Goal: Transaction & Acquisition: Purchase product/service

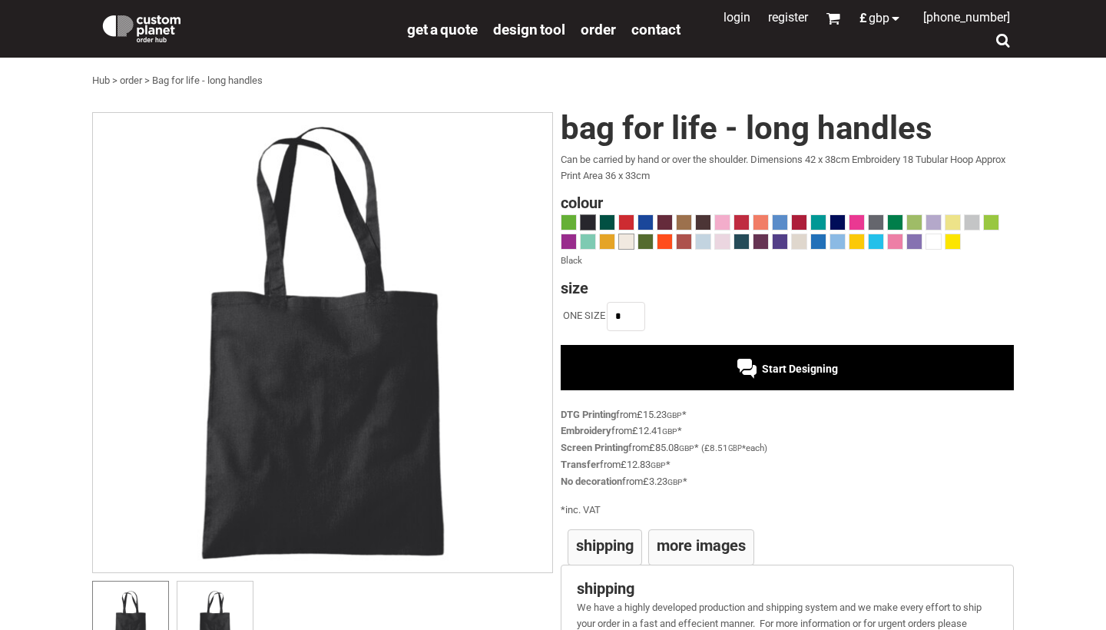
click at [625, 242] on span at bounding box center [626, 241] width 15 height 15
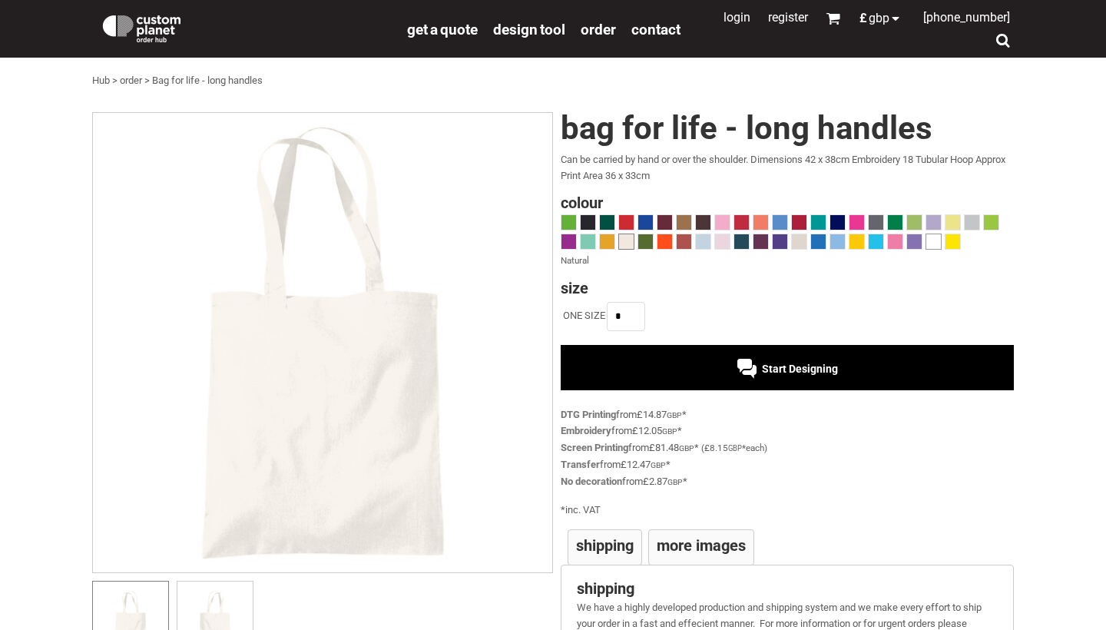
click at [929, 241] on span at bounding box center [933, 241] width 15 height 15
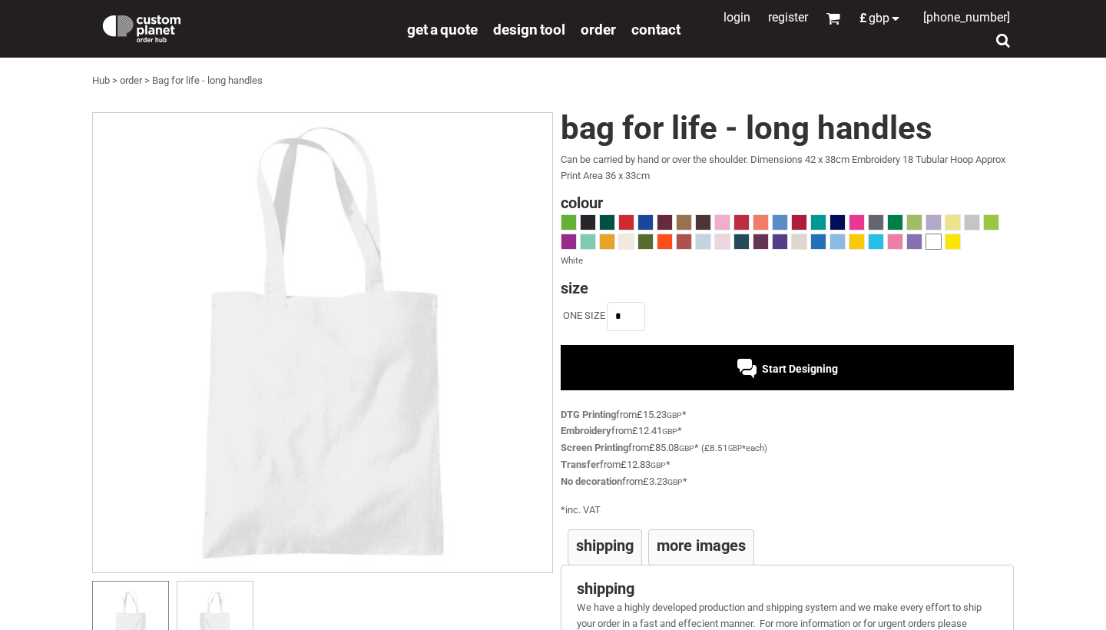
click at [677, 369] on div "Start Designing" at bounding box center [787, 367] width 453 height 45
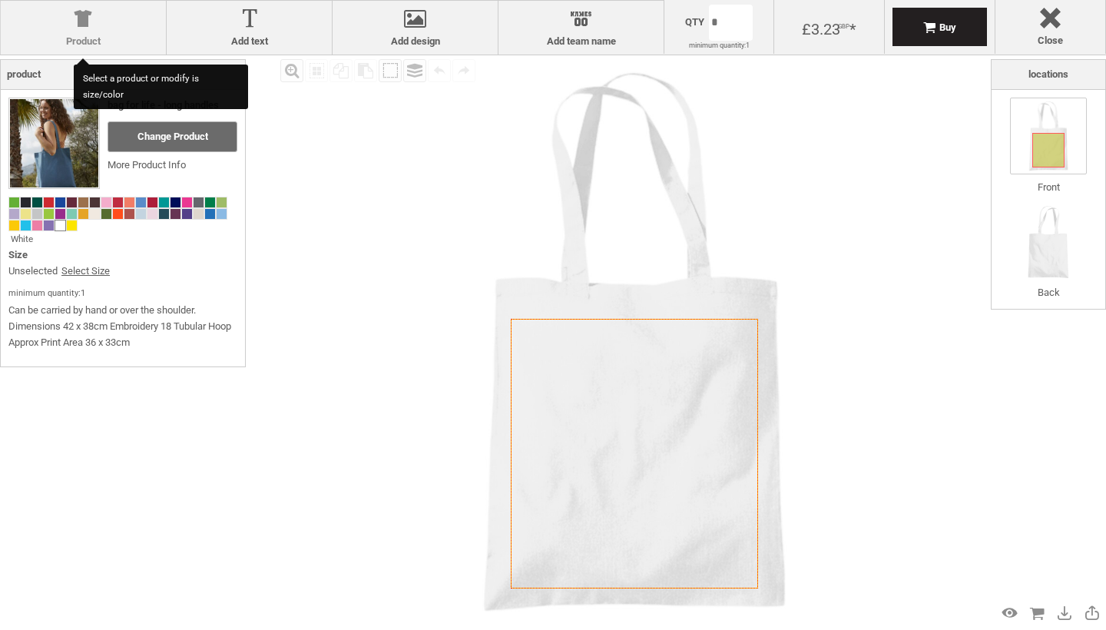
click at [139, 35] on label "Product" at bounding box center [83, 41] width 150 height 12
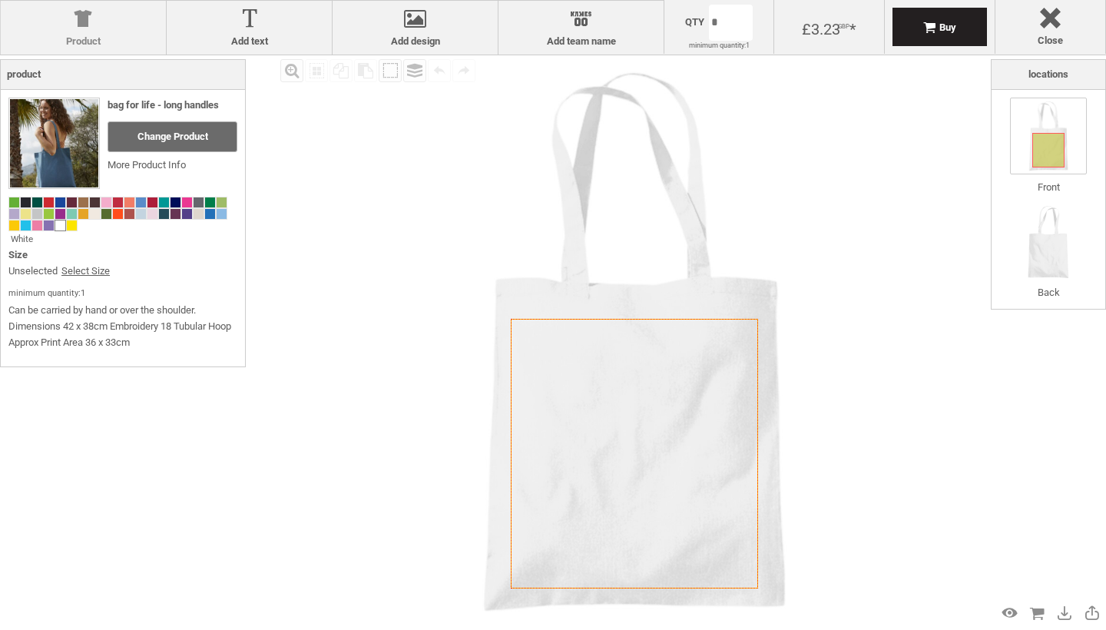
click at [86, 29] on div at bounding box center [83, 21] width 150 height 27
click at [403, 37] on label "Add design" at bounding box center [415, 41] width 150 height 12
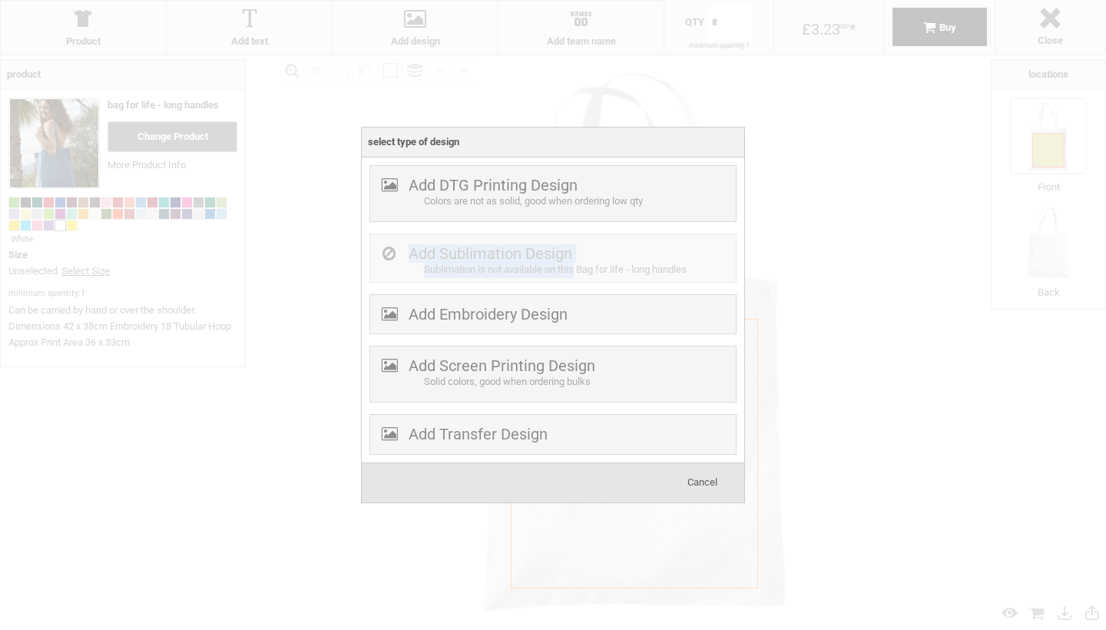
drag, startPoint x: 439, startPoint y: 212, endPoint x: 589, endPoint y: 282, distance: 165.3
click at [589, 282] on div "Add DTG Printing Design Colors are not as solid, good when ordering low qty Add…" at bounding box center [552, 309] width 367 height 289
click at [665, 382] on div "Solid colors, good when ordering bulks" at bounding box center [578, 382] width 308 height 16
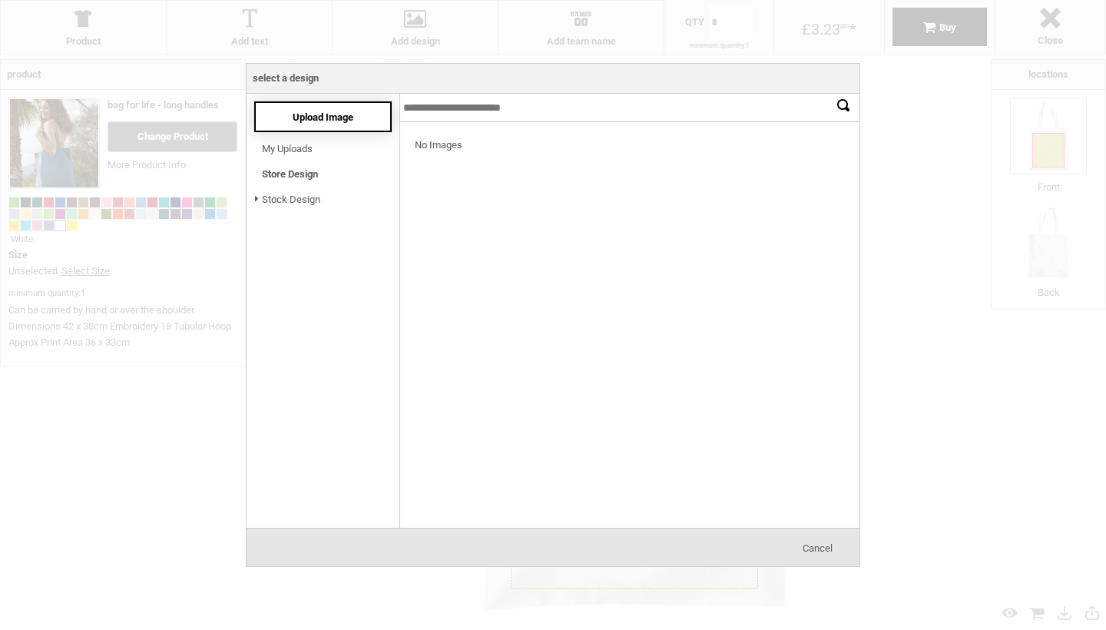
click at [313, 120] on span "Upload Image" at bounding box center [323, 117] width 61 height 12
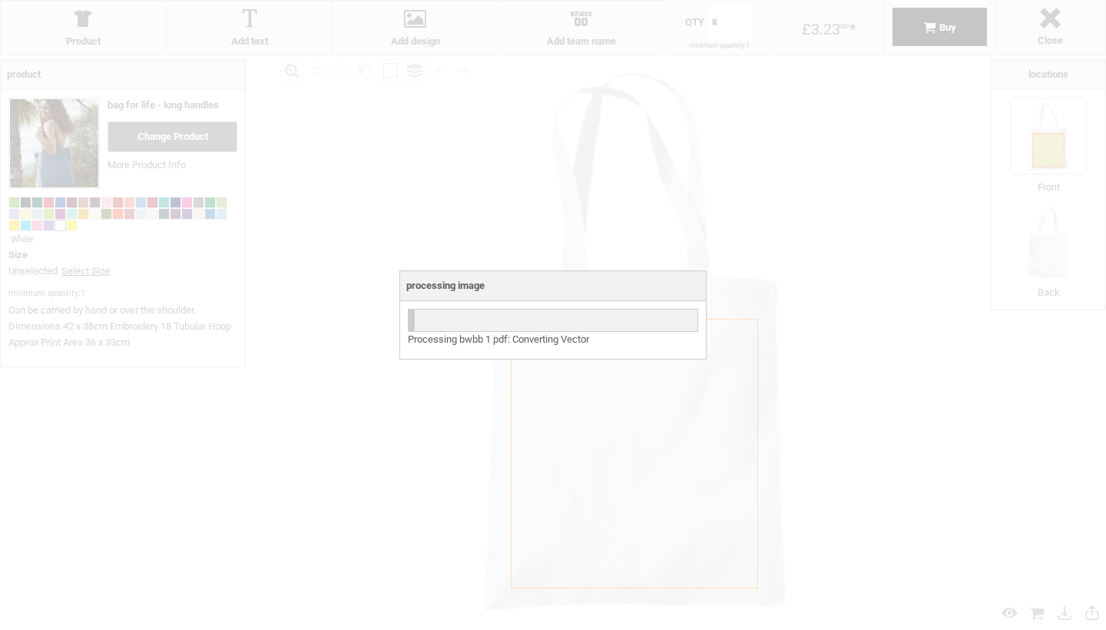
click at [839, 426] on div at bounding box center [553, 315] width 1106 height 630
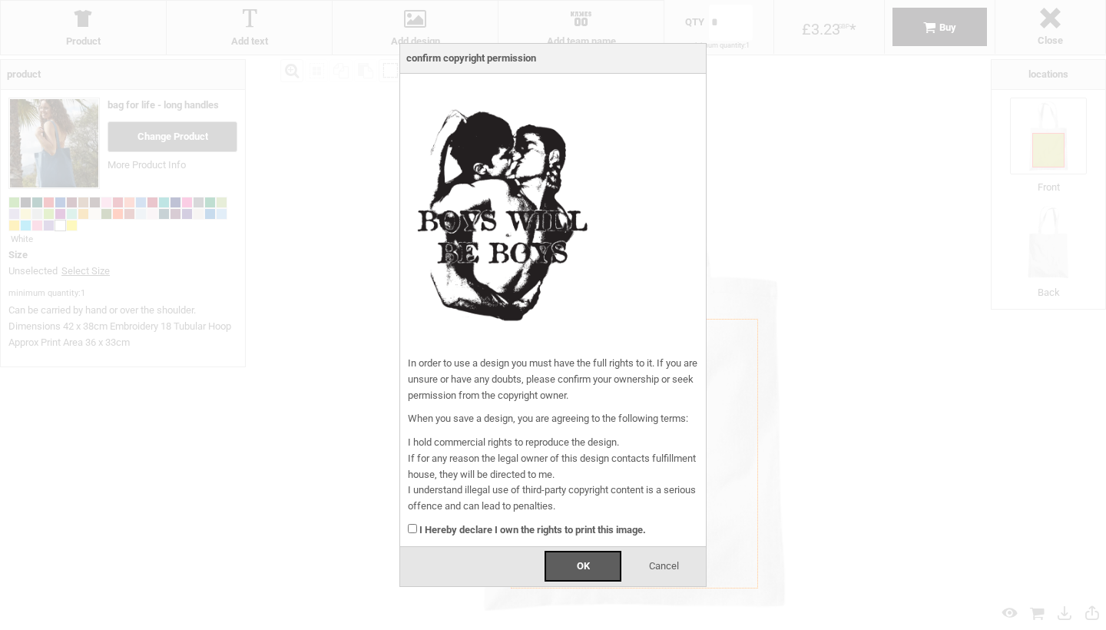
click at [419, 528] on div "I Hereby declare I own the rights to print this image." at bounding box center [553, 527] width 290 height 24
click at [593, 563] on div "OK" at bounding box center [583, 566] width 77 height 31
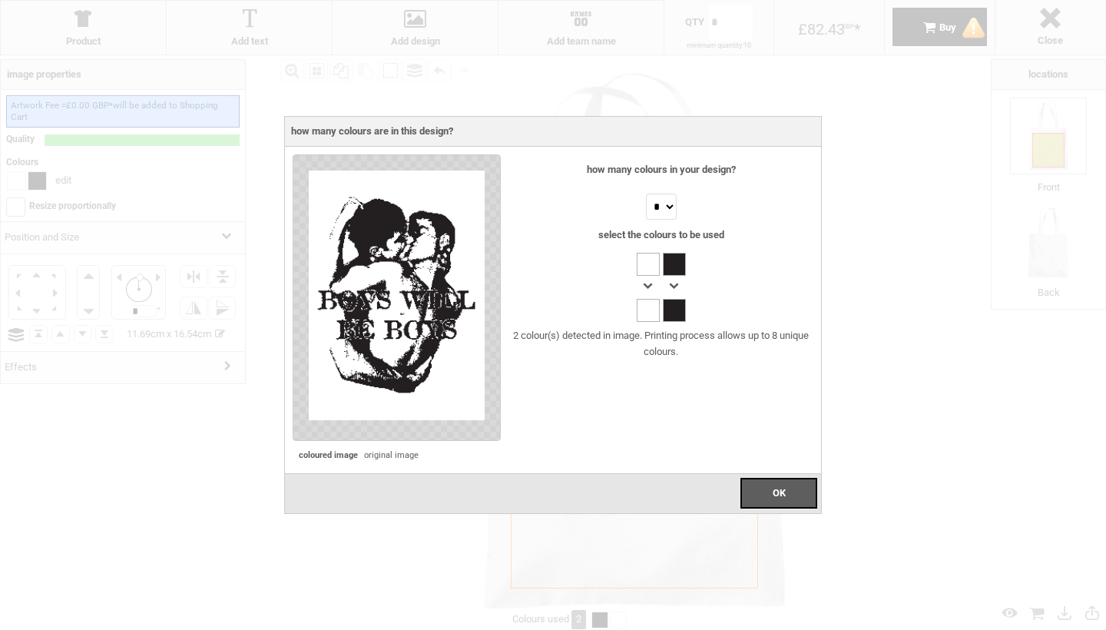
select select "*"
click at [780, 487] on span "OK" at bounding box center [779, 493] width 13 height 12
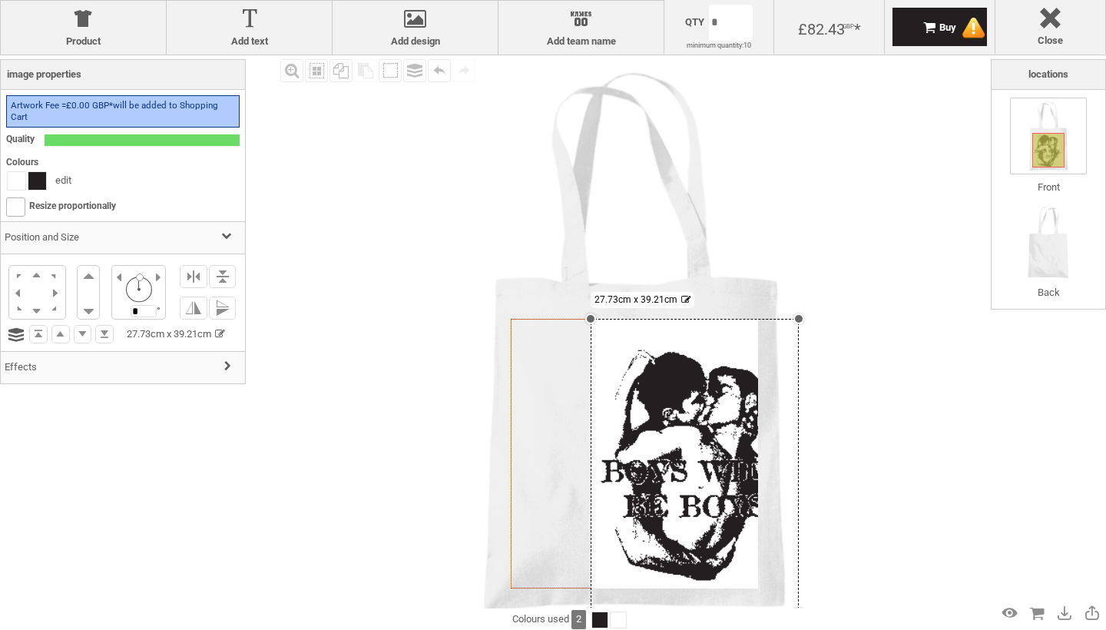
drag, startPoint x: 677, startPoint y: 440, endPoint x: 780, endPoint y: 613, distance: 201.1
click at [780, 613] on div "Product Product Add text Add text Add design Add design Names Add team name Add…" at bounding box center [553, 315] width 1106 height 630
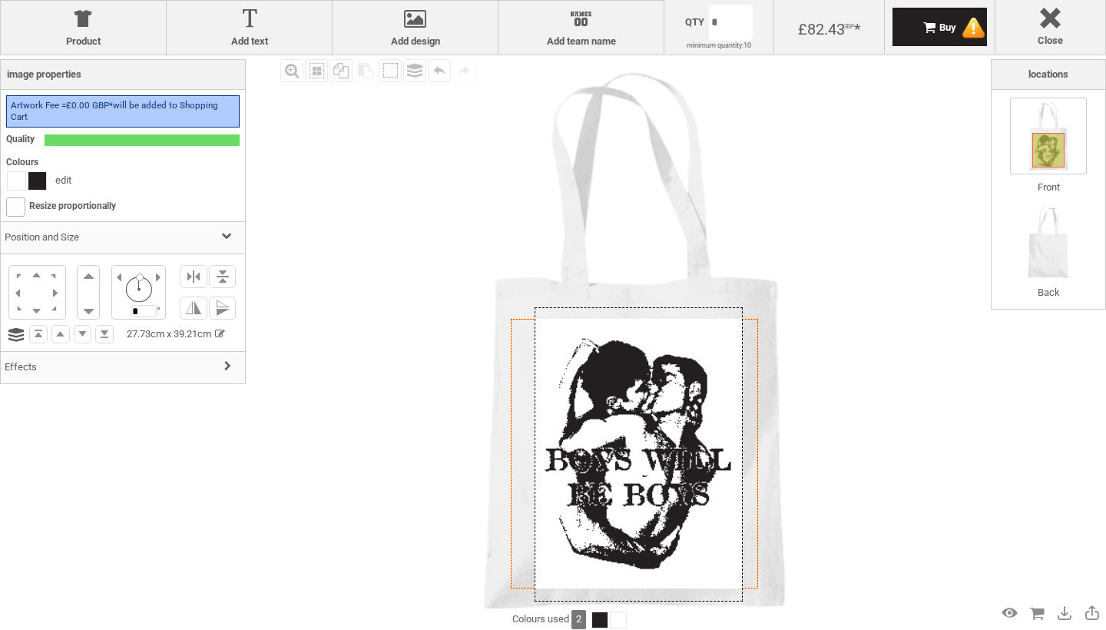
drag, startPoint x: 689, startPoint y: 455, endPoint x: 633, endPoint y: 443, distance: 57.2
click at [633, 443] on div at bounding box center [639, 454] width 208 height 294
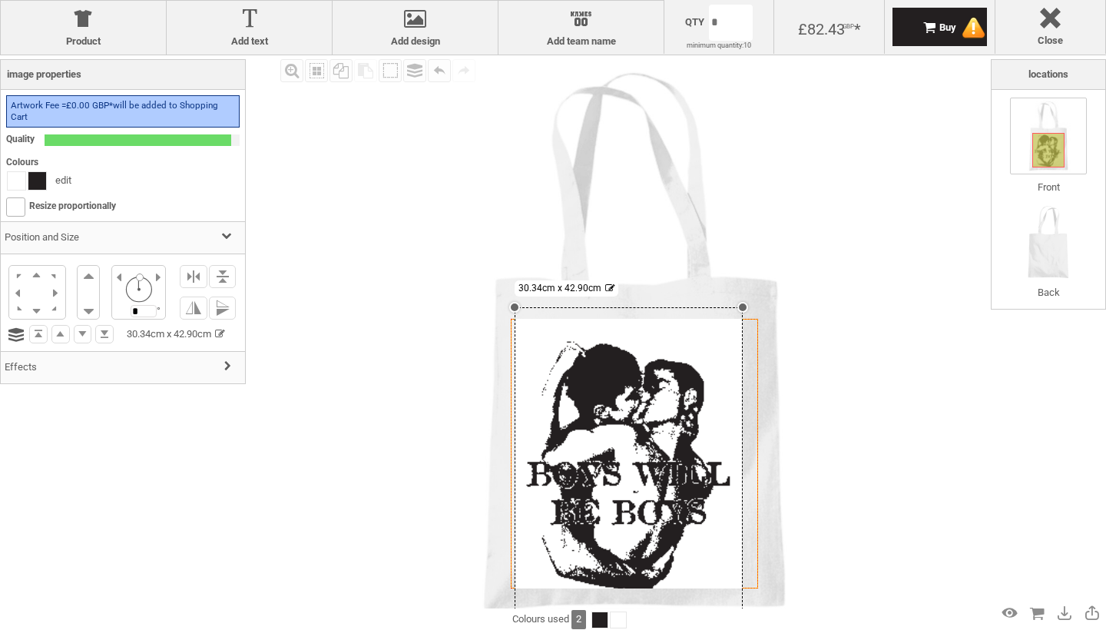
drag, startPoint x: 535, startPoint y: 600, endPoint x: 453, endPoint y: 629, distance: 87.2
click at [453, 629] on div "Product Product Add text Add text Add design Add design Names Add team name Add…" at bounding box center [553, 315] width 1106 height 630
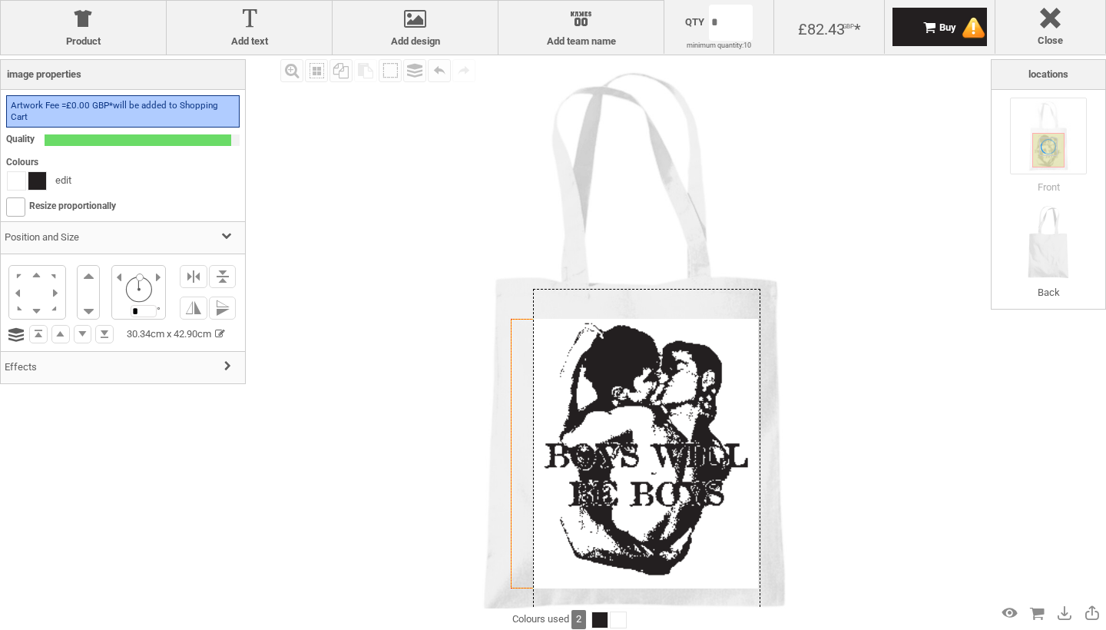
drag, startPoint x: 664, startPoint y: 469, endPoint x: 682, endPoint y: 450, distance: 25.5
click at [682, 450] on div at bounding box center [646, 450] width 227 height 322
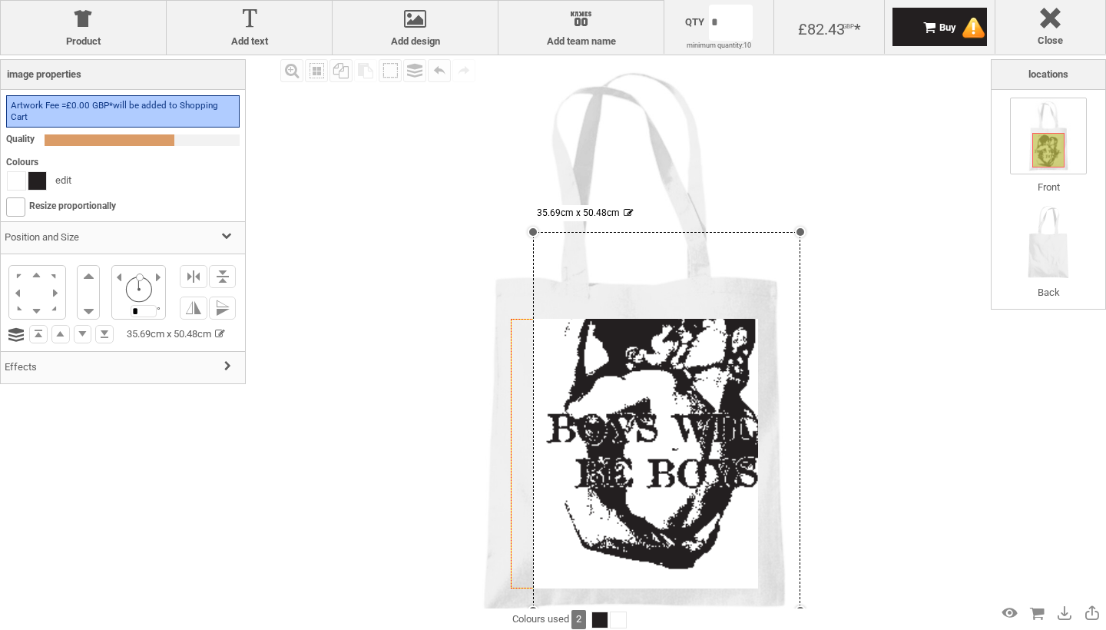
drag, startPoint x: 760, startPoint y: 286, endPoint x: 812, endPoint y: 234, distance: 72.8
click at [812, 234] on div "Created with Raphaël 2.1.2 Created with Raphaël 2.1.2 Created with Raphaël 2.1.…" at bounding box center [634, 341] width 572 height 572
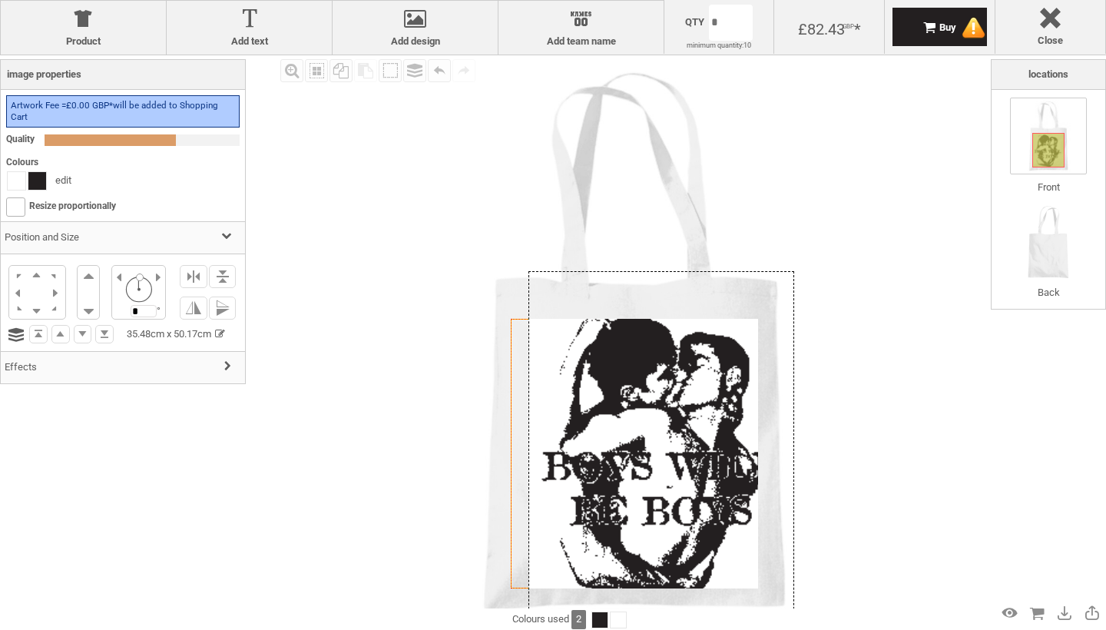
drag, startPoint x: 703, startPoint y: 396, endPoint x: 697, endPoint y: 432, distance: 36.5
click at [697, 432] on div at bounding box center [661, 459] width 266 height 376
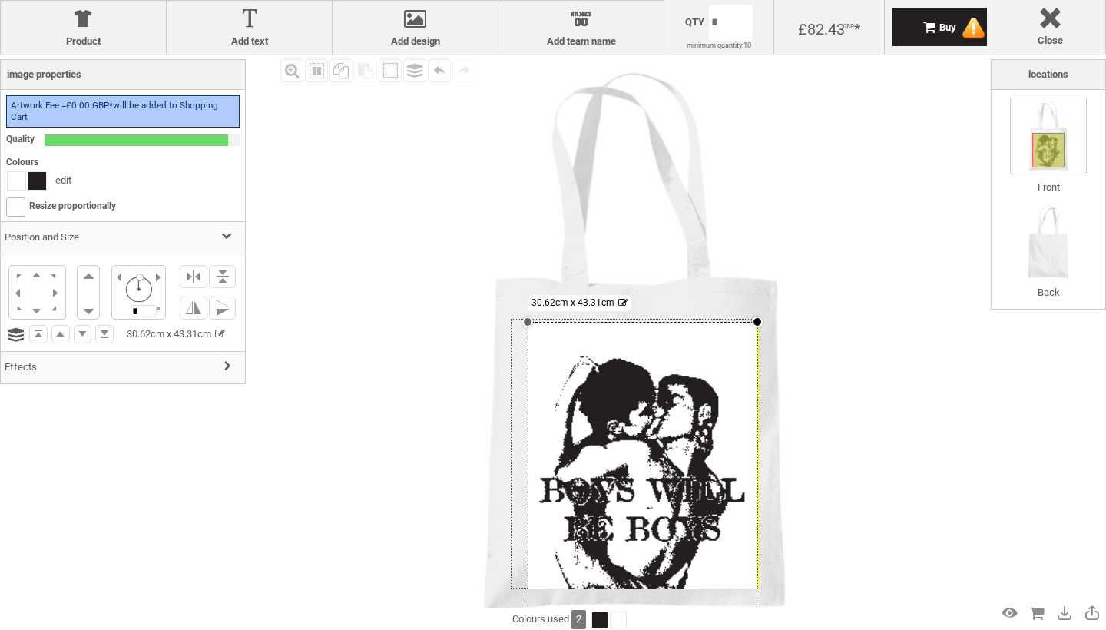
drag, startPoint x: 791, startPoint y: 271, endPoint x: 757, endPoint y: 321, distance: 60.7
click at [757, 321] on div at bounding box center [757, 321] width 11 height 11
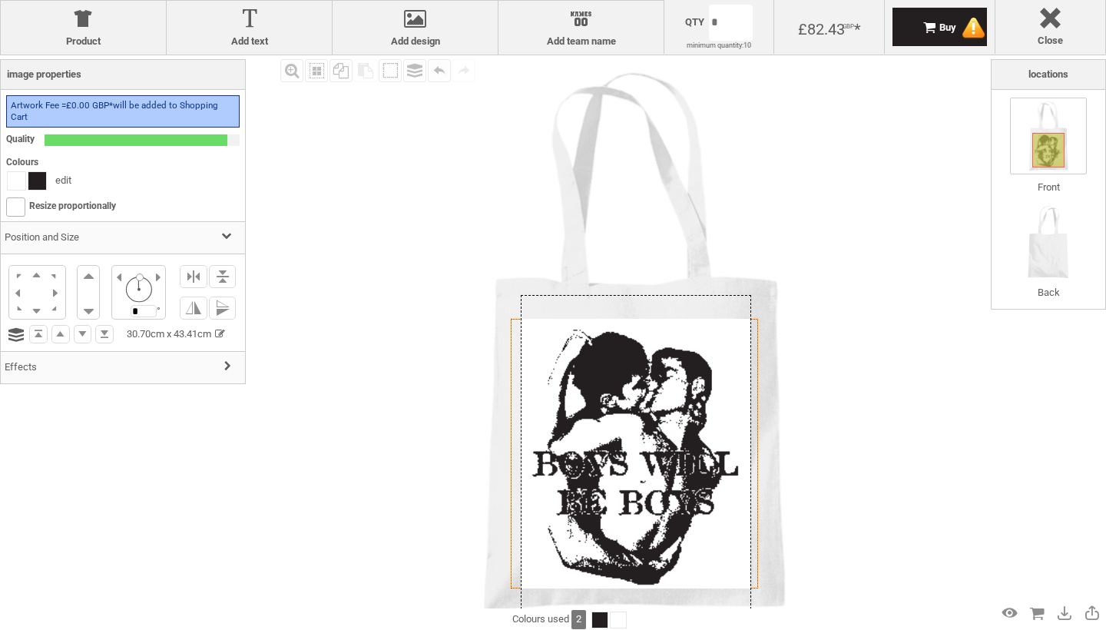
drag, startPoint x: 680, startPoint y: 469, endPoint x: 673, endPoint y: 442, distance: 27.0
click at [673, 442] on div at bounding box center [636, 458] width 230 height 326
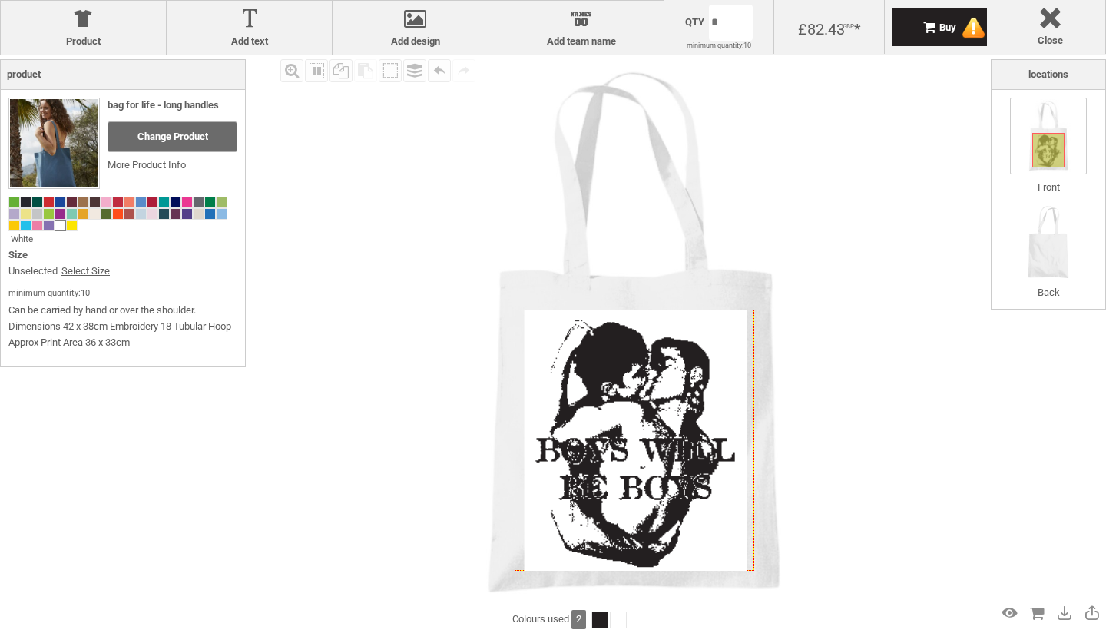
click at [823, 461] on img at bounding box center [633, 331] width 553 height 553
click at [1005, 618] on div "Preview Design" at bounding box center [1009, 613] width 25 height 25
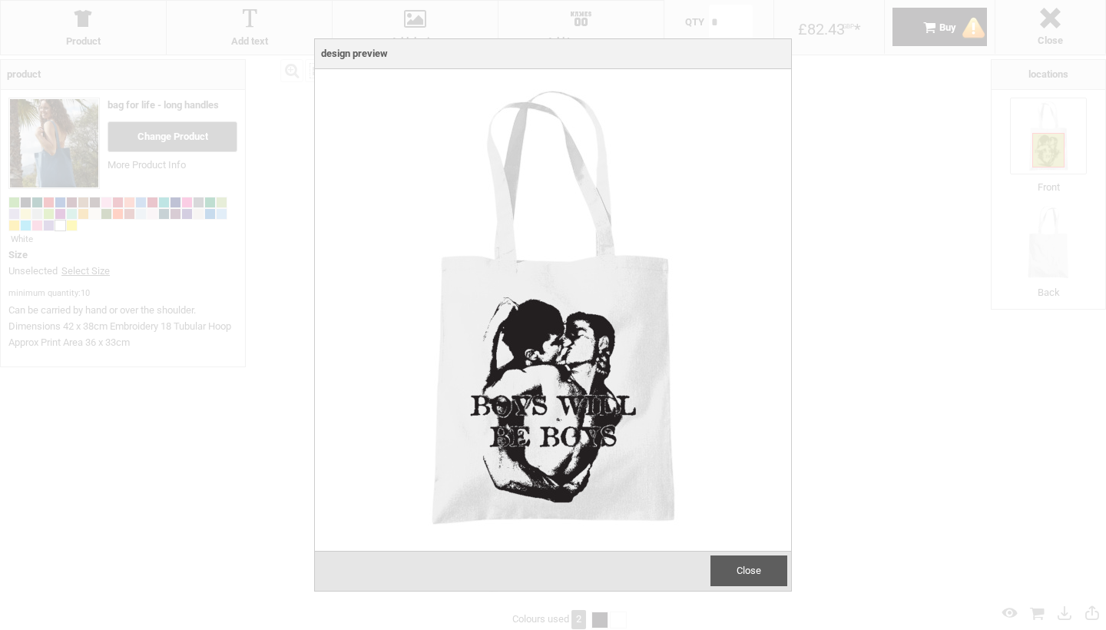
click at [751, 572] on span "Close" at bounding box center [749, 571] width 25 height 12
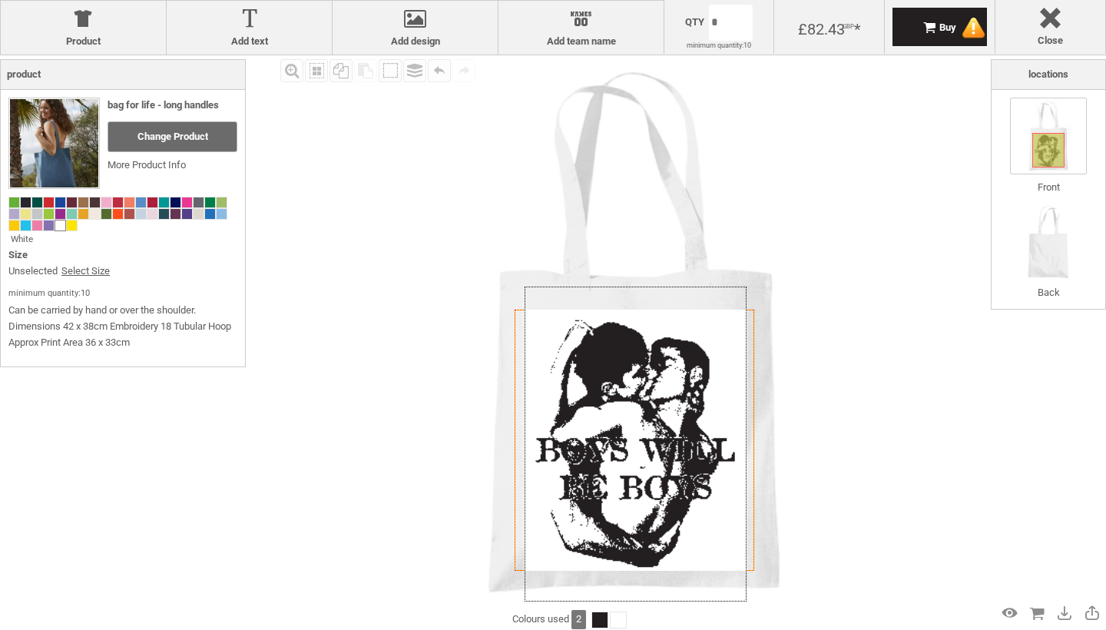
click at [730, 558] on div at bounding box center [636, 443] width 223 height 315
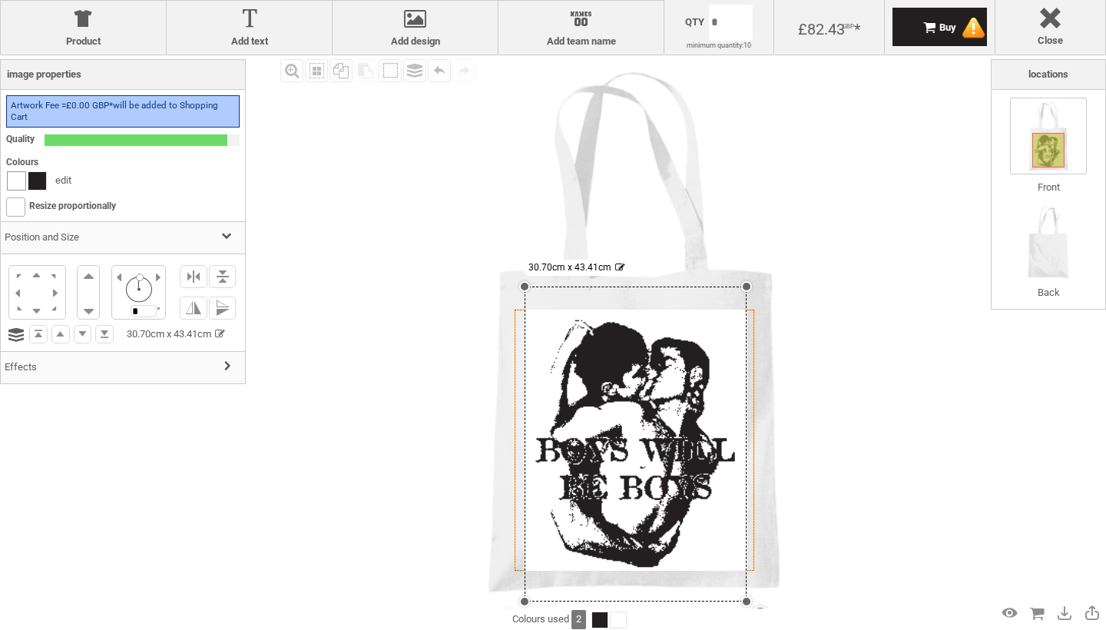
click at [21, 179] on div at bounding box center [17, 181] width 18 height 18
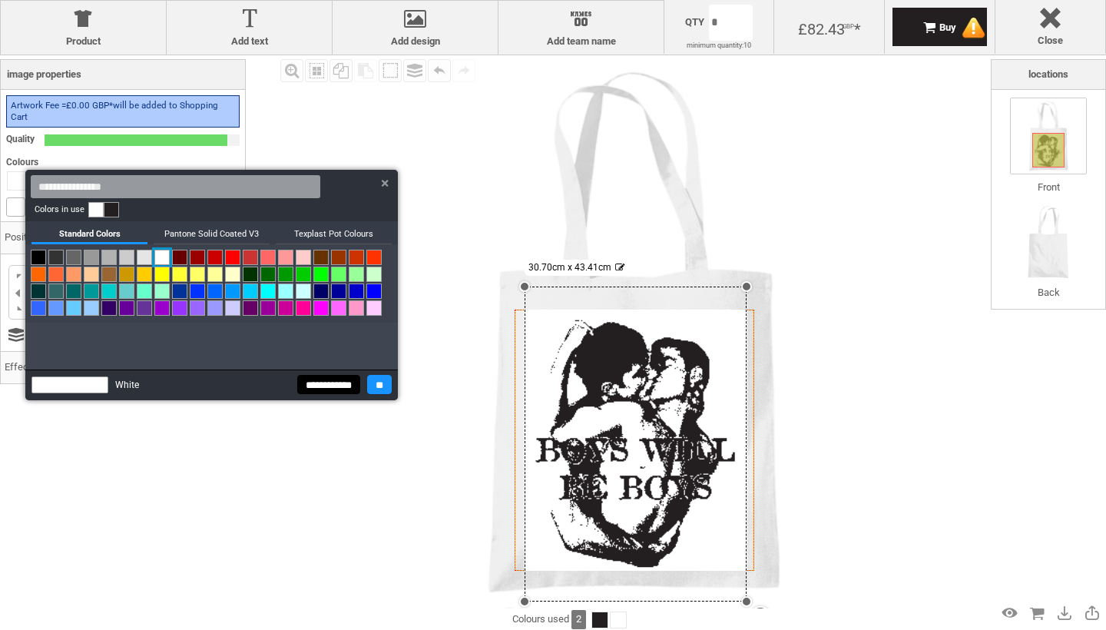
click at [306, 390] on input "**********" at bounding box center [328, 384] width 63 height 19
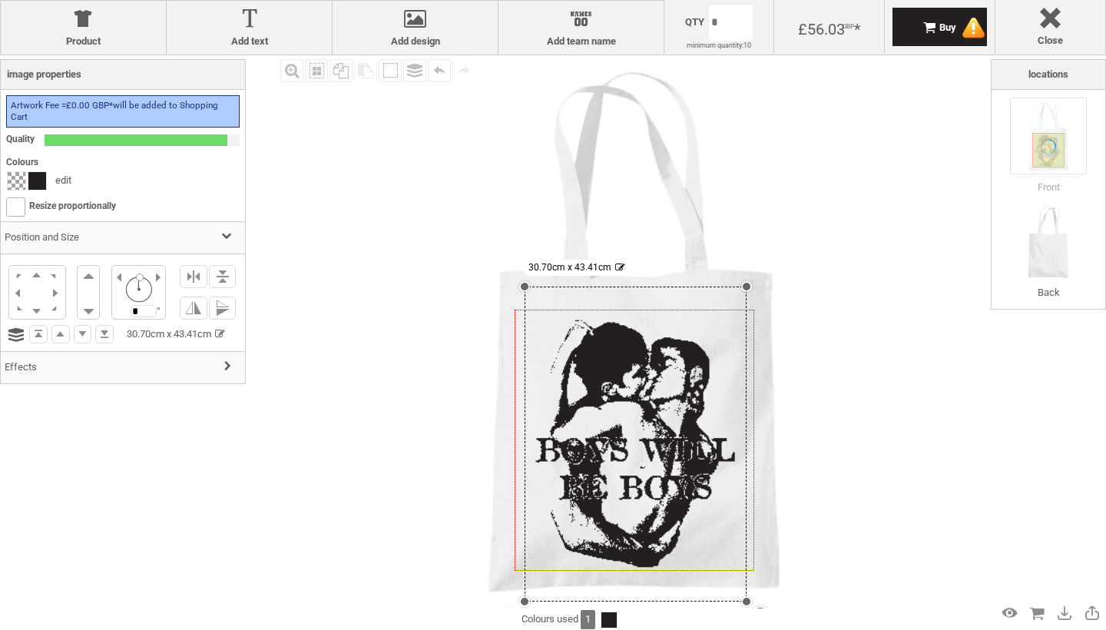
click at [384, 336] on img at bounding box center [633, 331] width 553 height 553
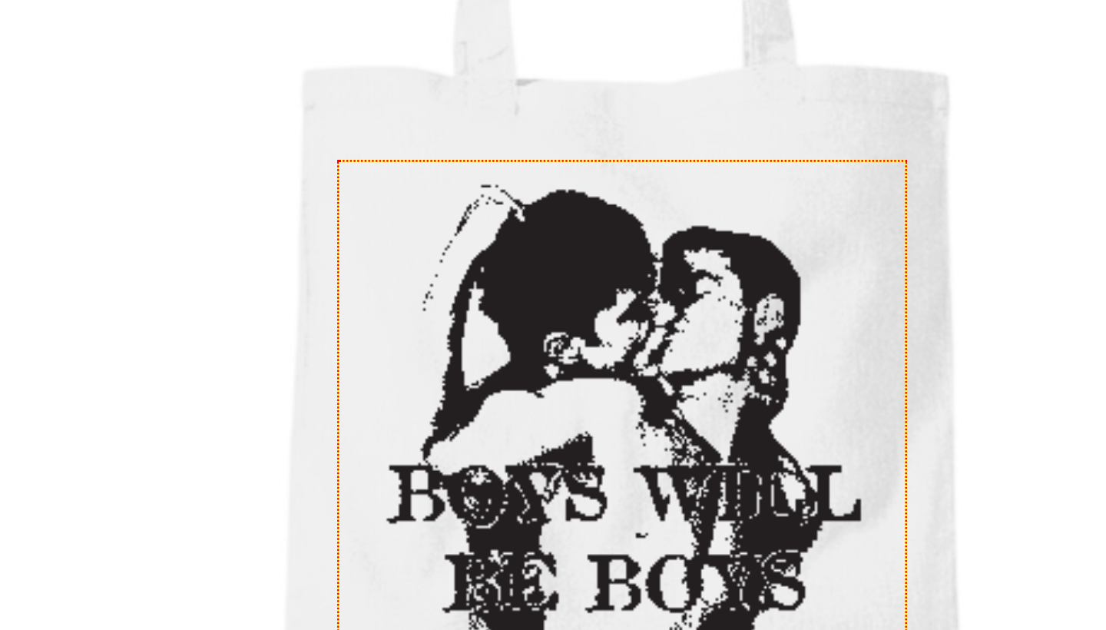
click at [414, 187] on img at bounding box center [633, 331] width 553 height 553
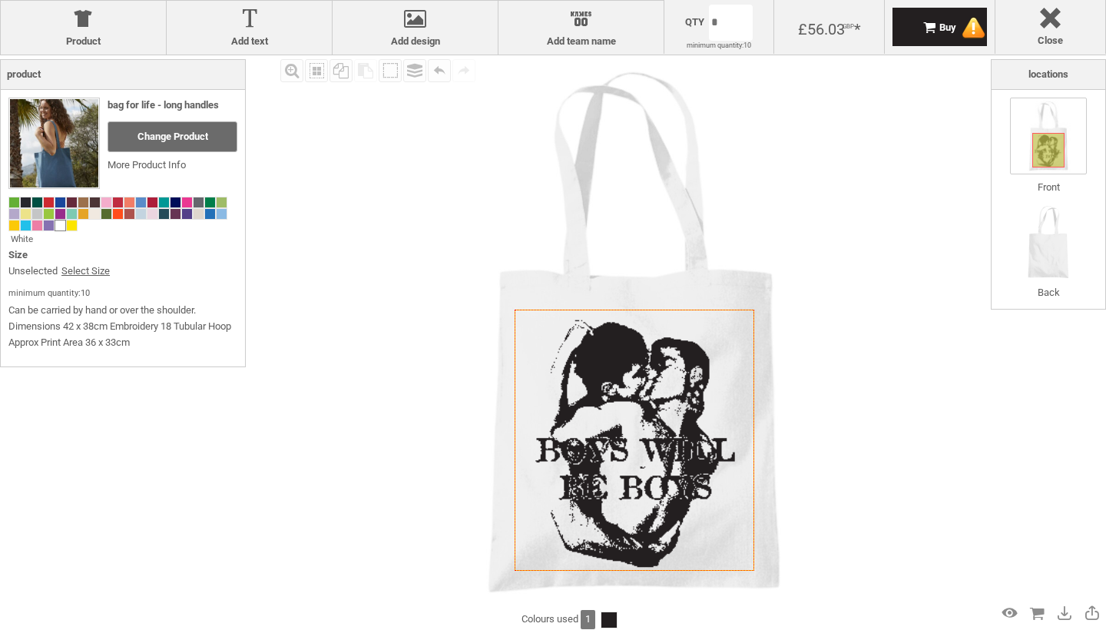
click at [839, 380] on img at bounding box center [633, 331] width 553 height 553
click at [1015, 613] on div "Preview Design" at bounding box center [1009, 613] width 25 height 25
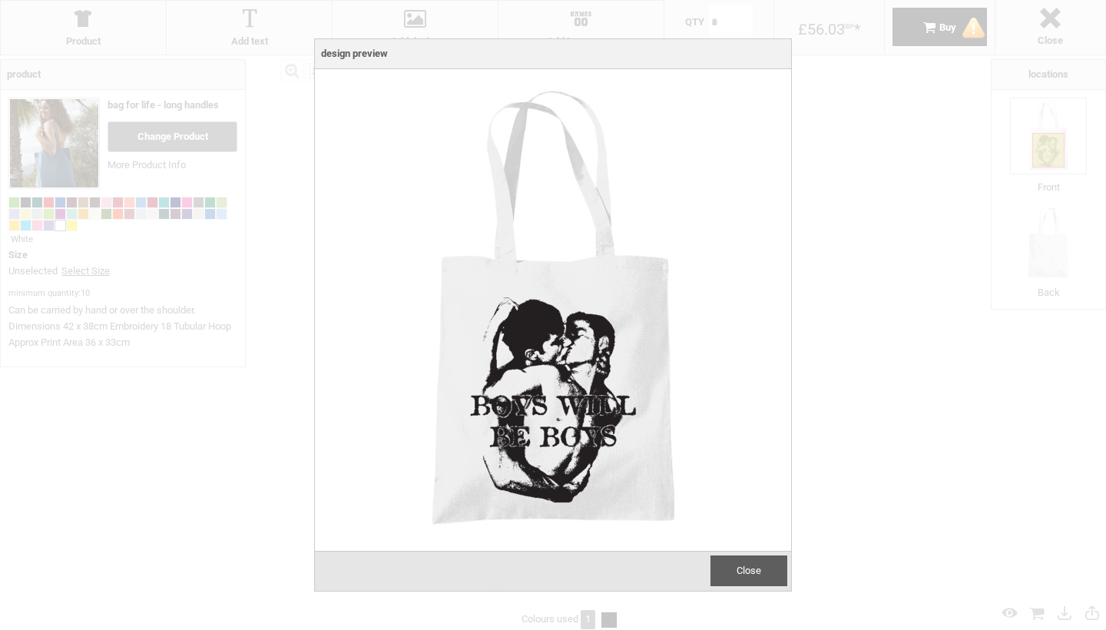
click at [841, 369] on div at bounding box center [553, 315] width 1106 height 630
click at [752, 567] on span "Close" at bounding box center [749, 571] width 25 height 12
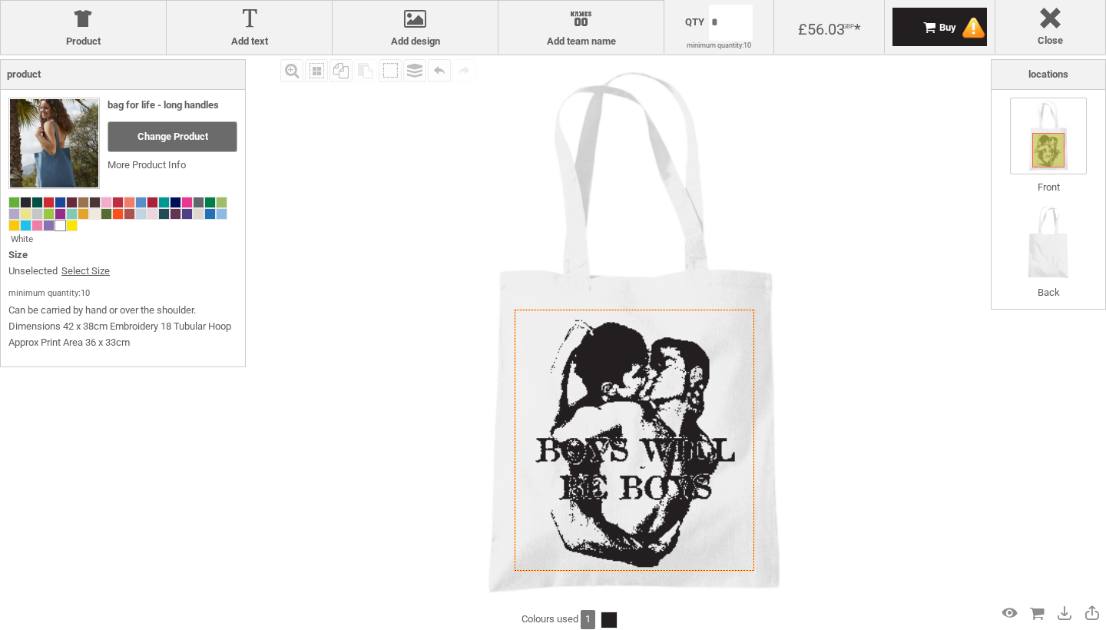
click at [843, 433] on img at bounding box center [633, 331] width 553 height 553
click at [841, 472] on img at bounding box center [633, 331] width 553 height 553
click at [1059, 33] on div at bounding box center [1050, 21] width 94 height 27
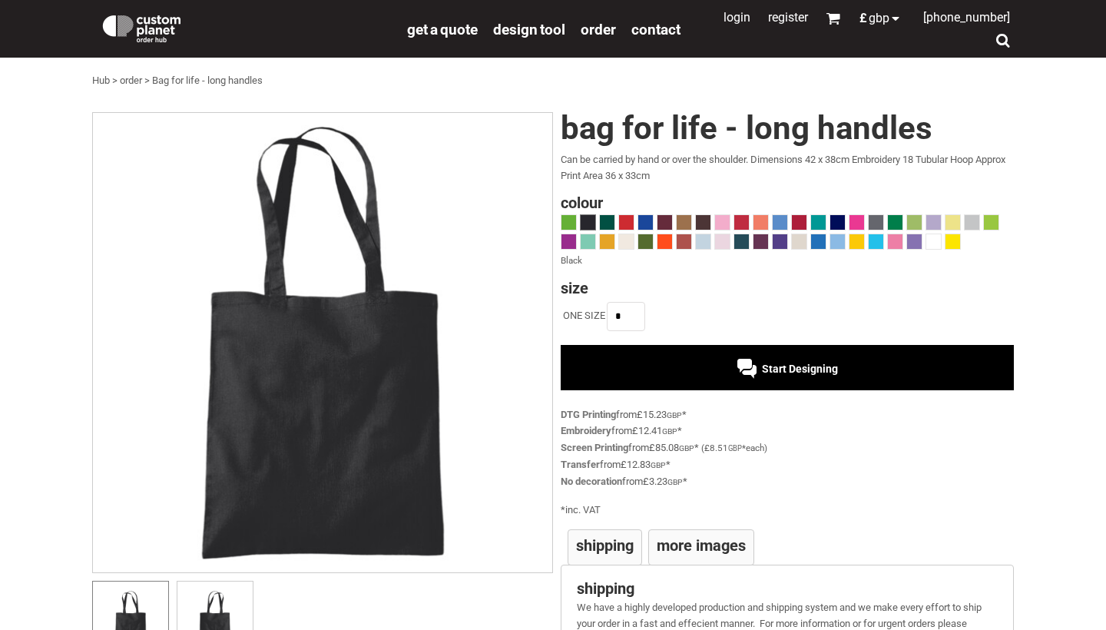
click at [170, 26] on img at bounding box center [142, 27] width 84 height 31
